Goal: Task Accomplishment & Management: Manage account settings

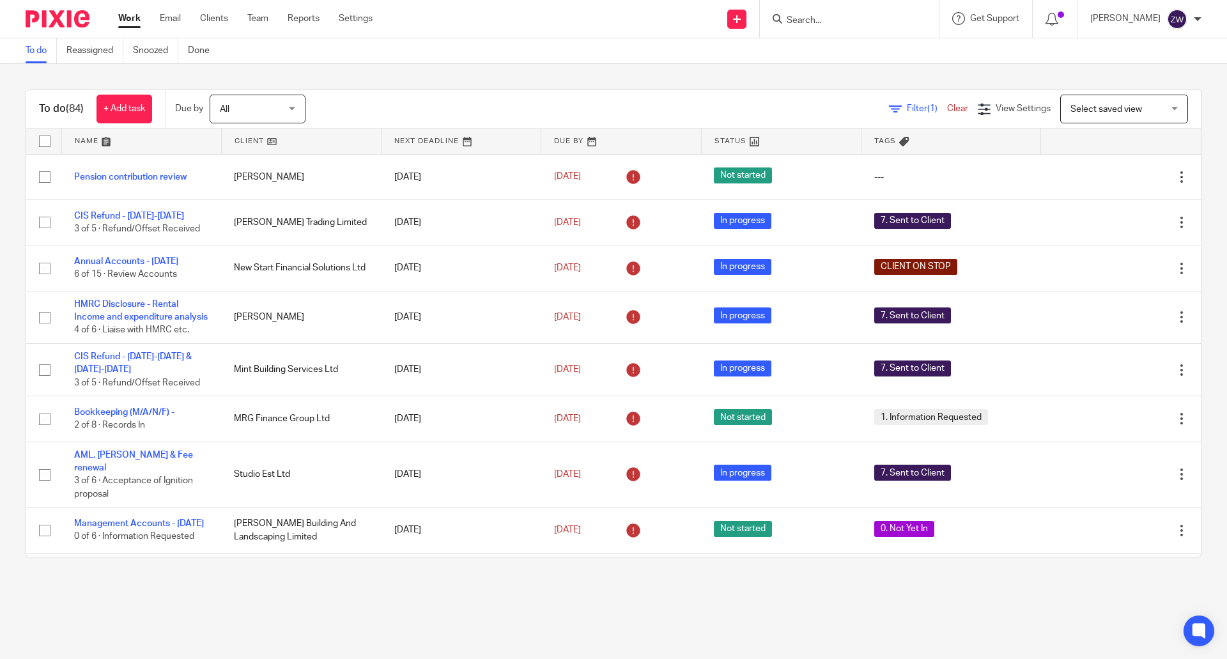
scroll to position [1558, 0]
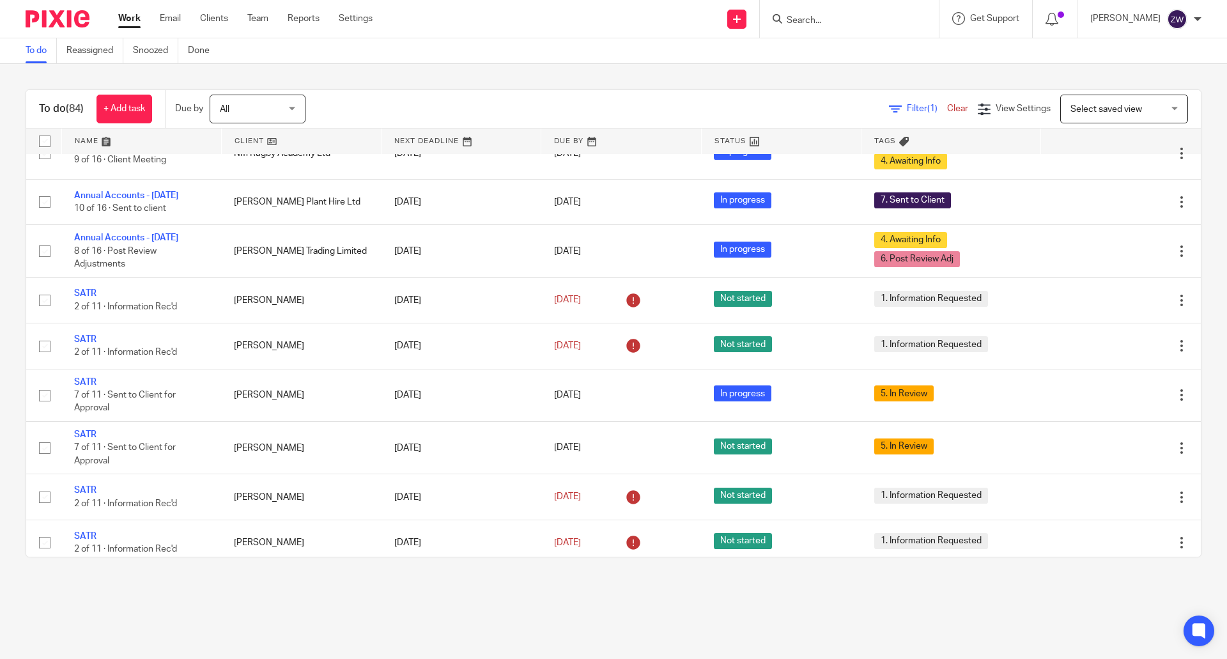
click at [634, 72] on div "To do (84) + Add task Due by All All Today Tomorrow This week Next week This mo…" at bounding box center [613, 323] width 1227 height 519
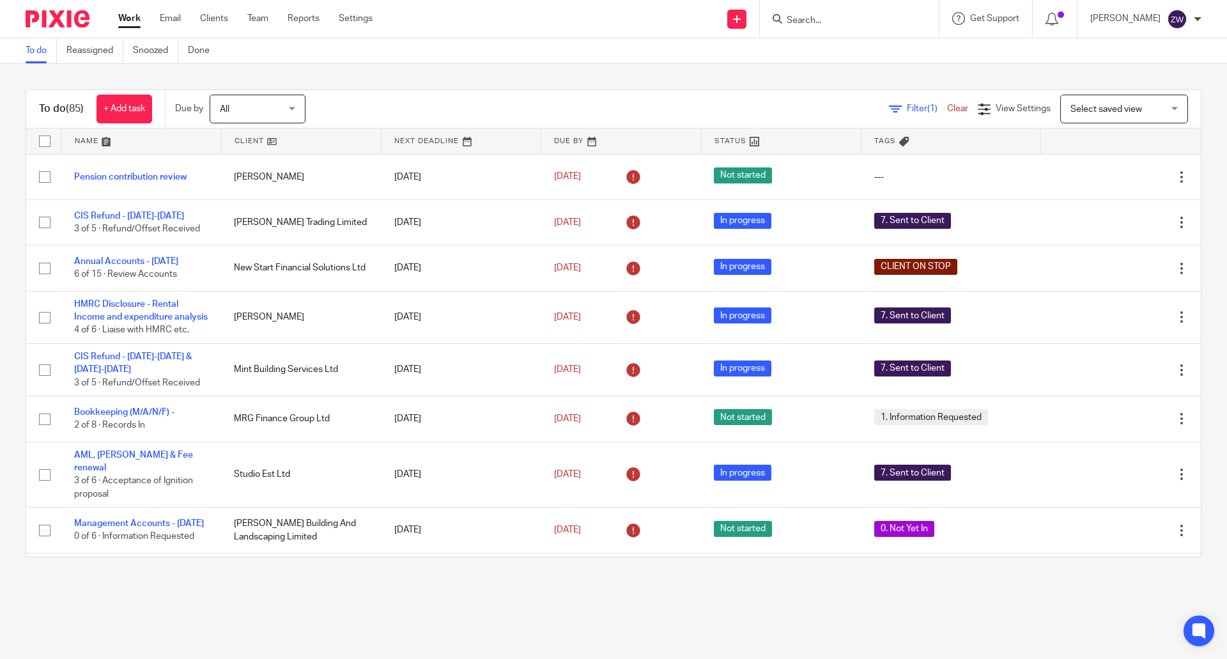
drag, startPoint x: 0, startPoint y: 0, endPoint x: 436, endPoint y: 83, distance: 443.8
click at [436, 83] on div "To do (85) + Add task Due by All All Today Tomorrow This week Next week This mo…" at bounding box center [613, 323] width 1227 height 519
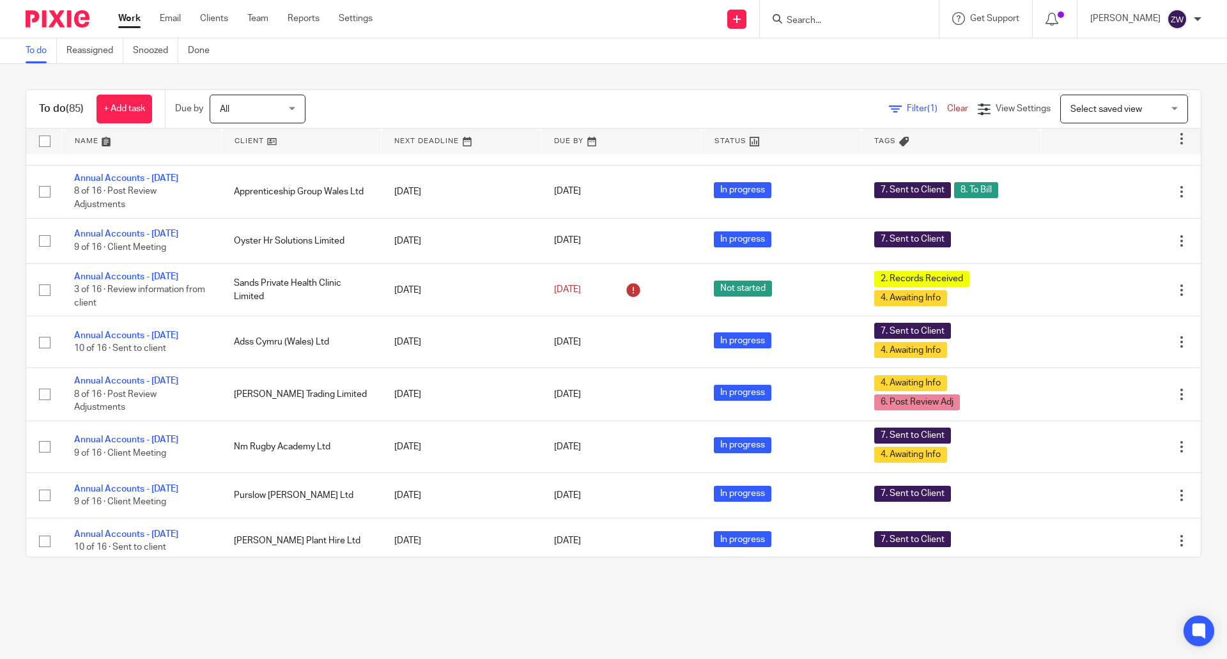
scroll to position [1863, 0]
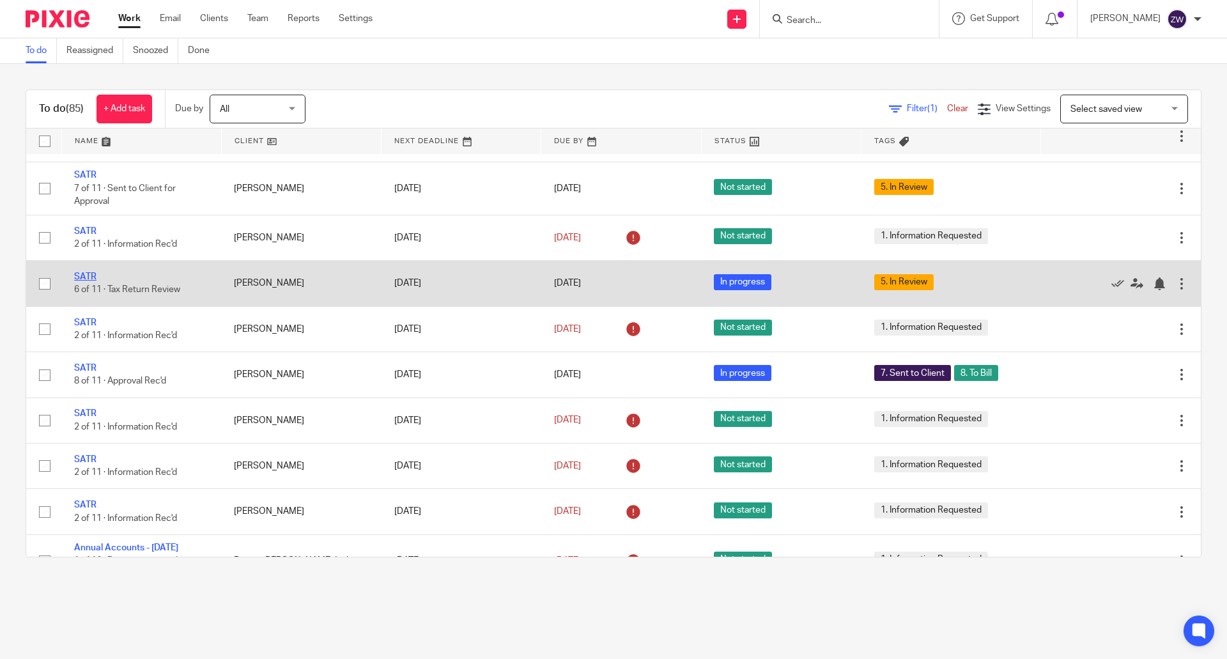
click at [89, 281] on link "SATR" at bounding box center [85, 276] width 22 height 9
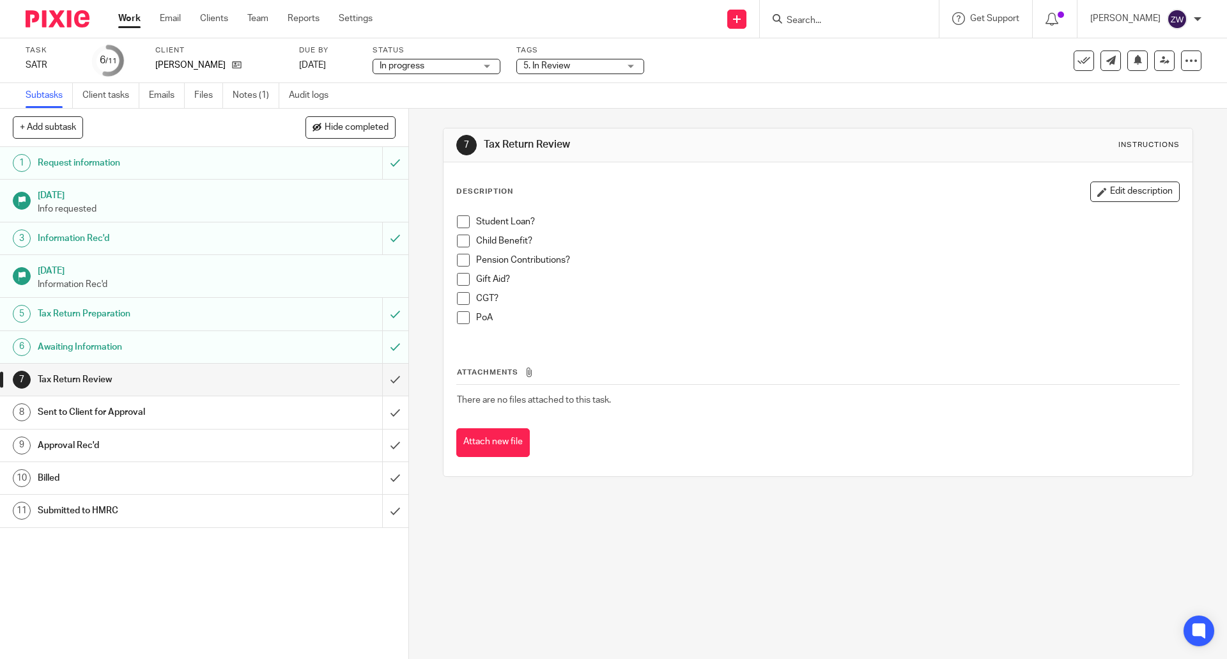
click at [593, 66] on span "5. In Review" at bounding box center [572, 65] width 96 height 13
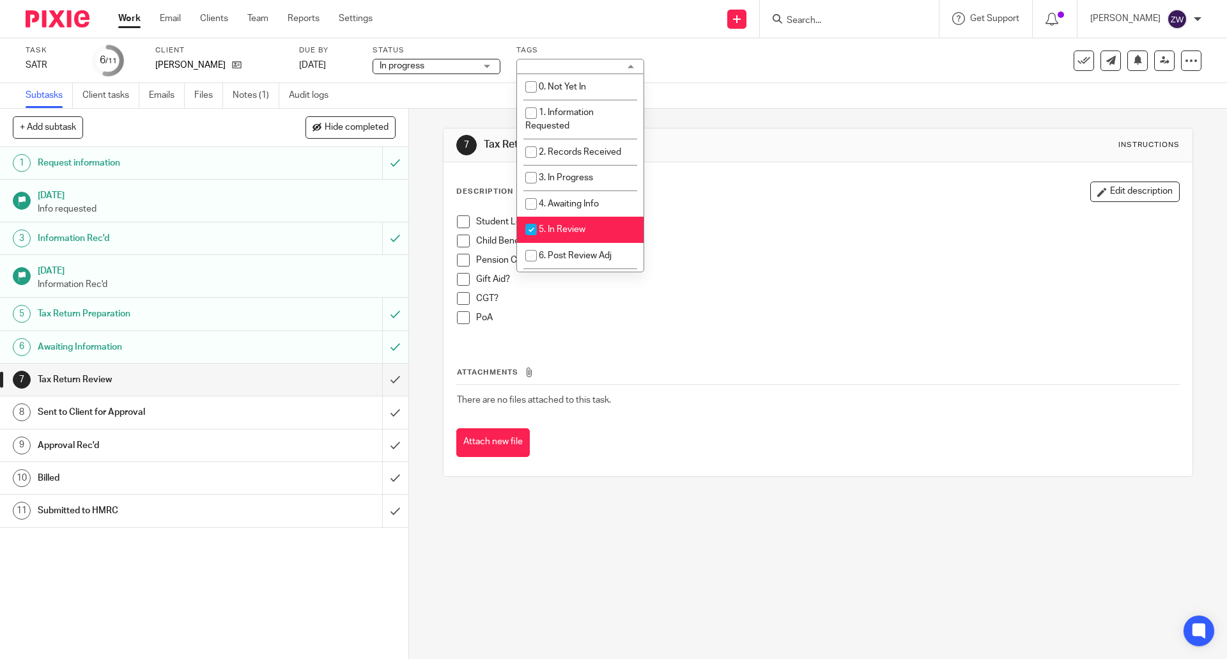
click at [575, 218] on li "5. In Review" at bounding box center [580, 230] width 127 height 26
checkbox input "false"
click at [568, 253] on span "6. Post Review Adj" at bounding box center [575, 255] width 73 height 9
checkbox input "true"
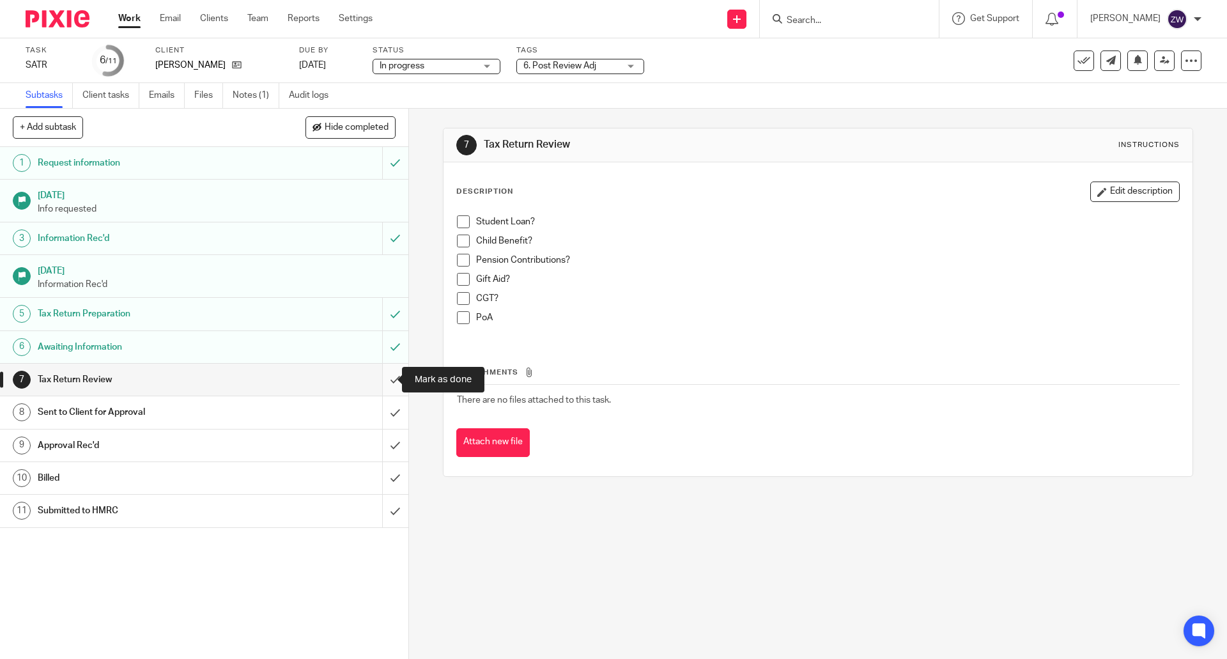
click at [374, 376] on input "submit" at bounding box center [204, 380] width 408 height 32
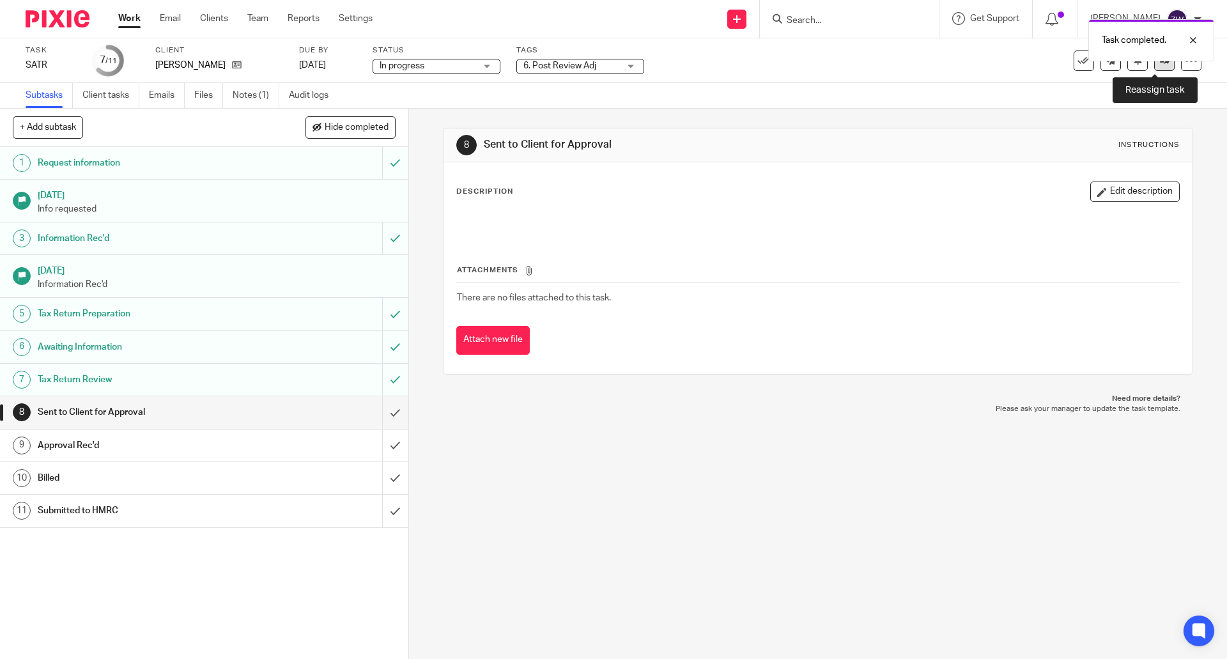
click at [1160, 64] on icon at bounding box center [1165, 61] width 10 height 10
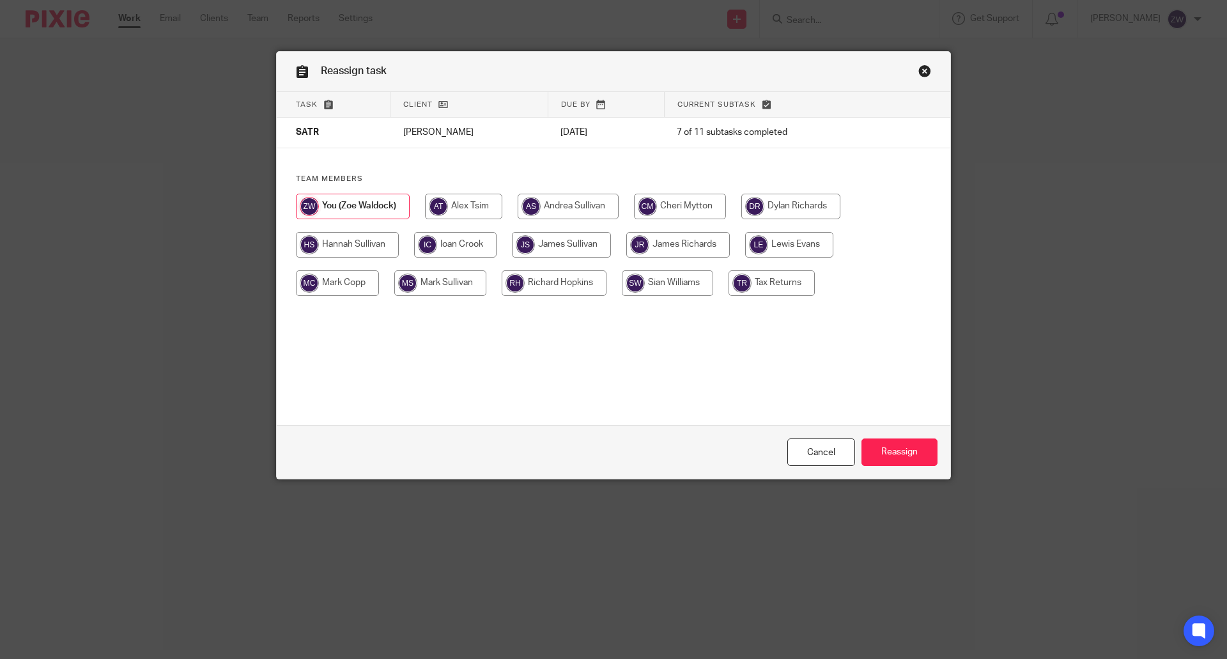
click at [681, 242] on input "radio" at bounding box center [678, 245] width 104 height 26
radio input "true"
click at [885, 445] on input "Reassign" at bounding box center [900, 452] width 76 height 27
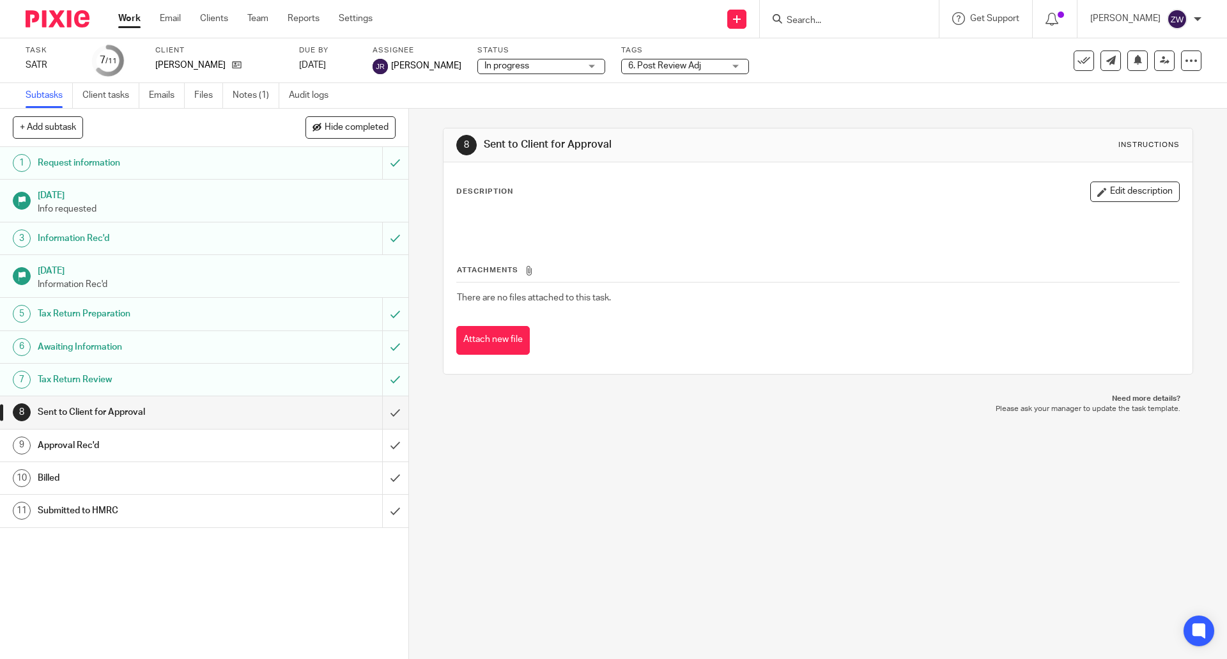
click at [65, 13] on img at bounding box center [58, 18] width 64 height 17
